Goal: Transaction & Acquisition: Purchase product/service

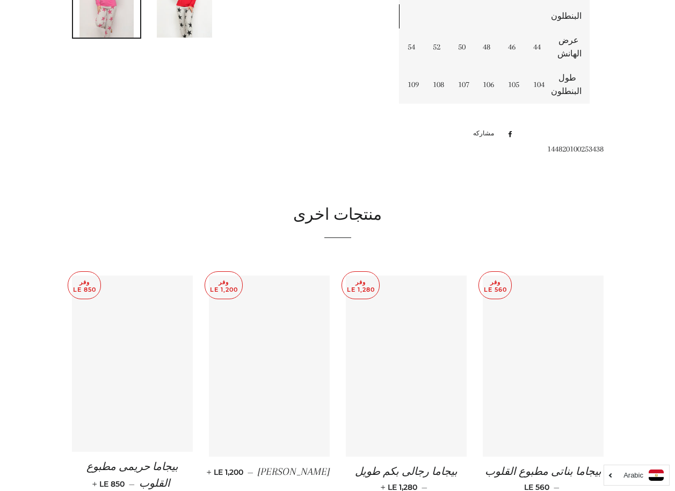
scroll to position [698, 0]
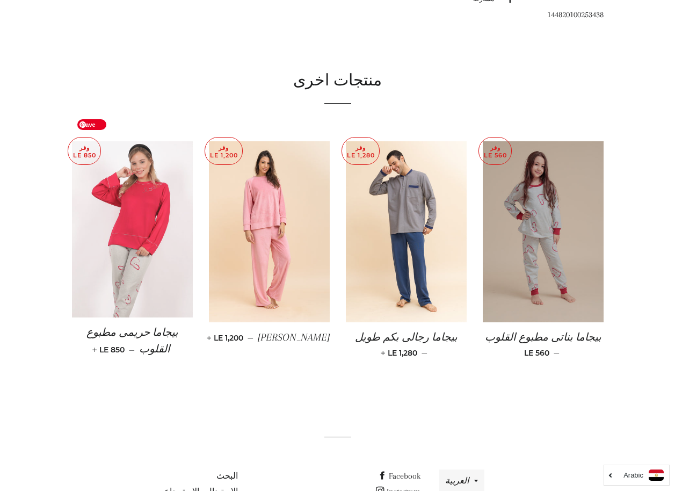
click at [156, 208] on img at bounding box center [132, 229] width 121 height 176
click at [149, 208] on img at bounding box center [132, 229] width 121 height 176
click at [145, 141] on img at bounding box center [132, 229] width 121 height 176
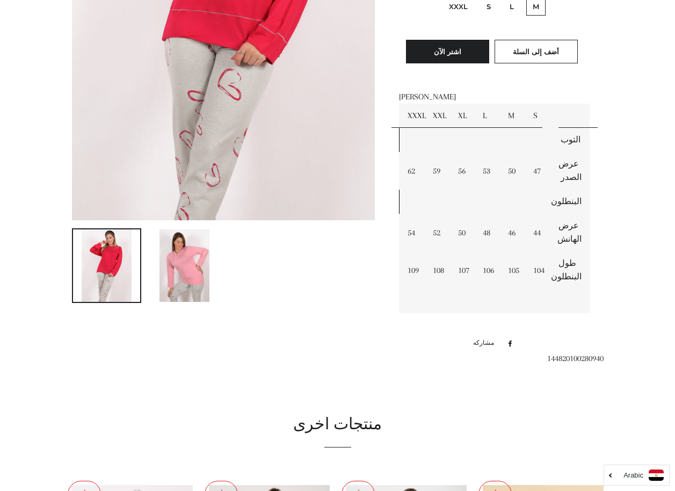
scroll to position [234, 0]
